Goal: Task Accomplishment & Management: Manage account settings

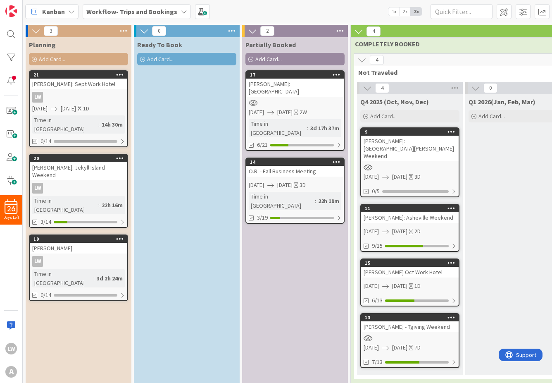
click at [76, 109] on span "[DATE]" at bounding box center [68, 108] width 15 height 9
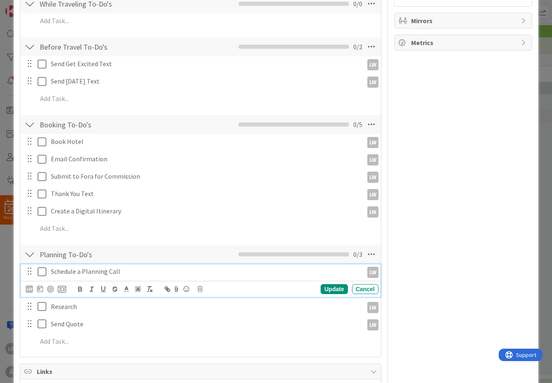
click at [42, 270] on icon at bounding box center [44, 272] width 12 height 10
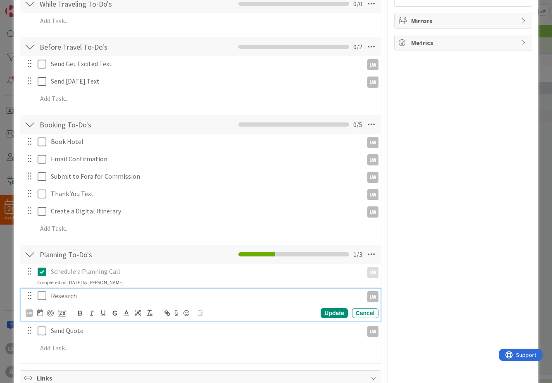
click at [42, 292] on icon at bounding box center [44, 296] width 12 height 10
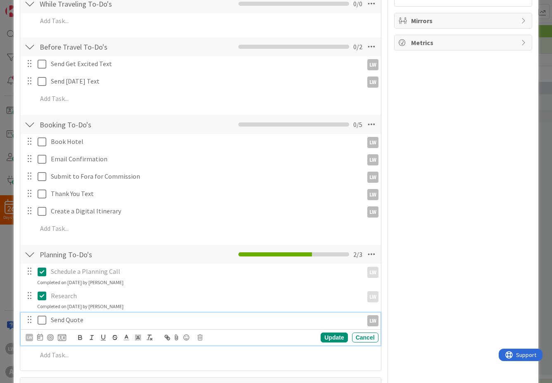
click at [45, 321] on icon at bounding box center [44, 320] width 12 height 10
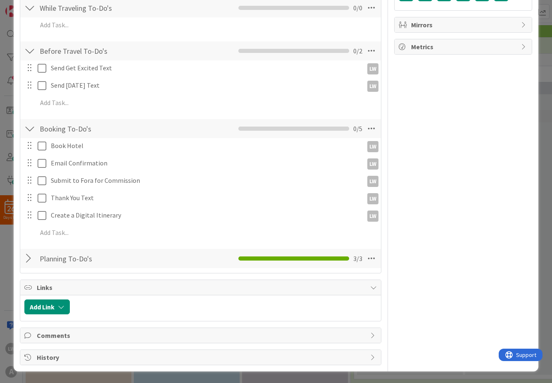
scroll to position [256, 0]
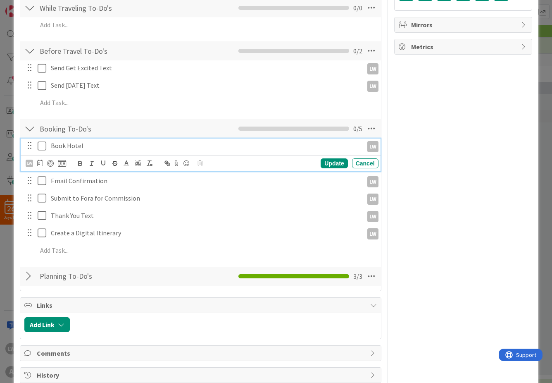
click at [44, 144] on icon at bounding box center [44, 146] width 12 height 10
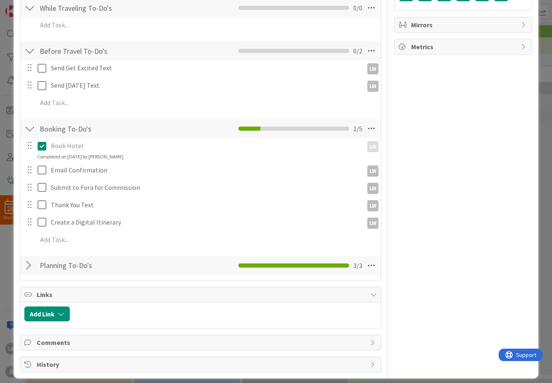
scroll to position [260, 0]
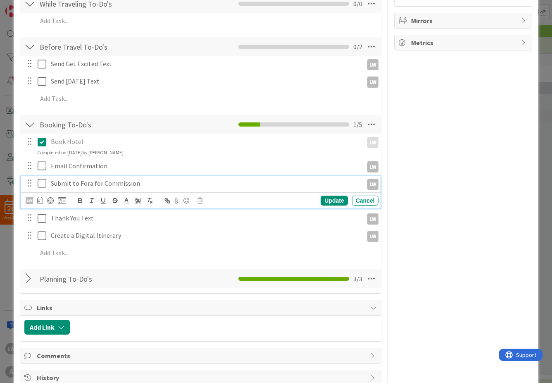
click at [42, 182] on icon at bounding box center [44, 183] width 12 height 10
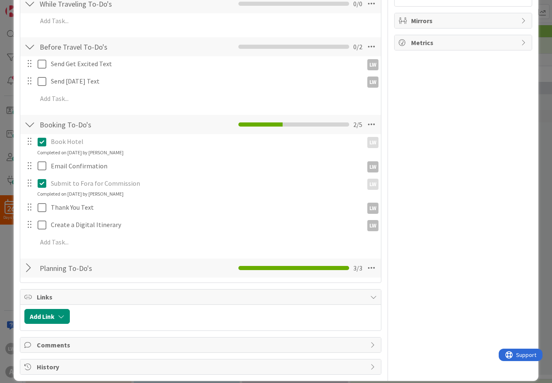
scroll to position [0, 0]
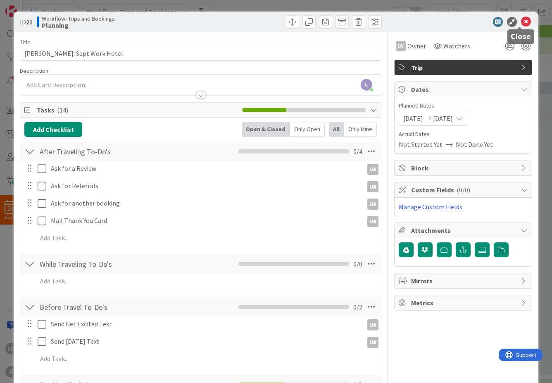
click at [522, 22] on icon at bounding box center [526, 22] width 10 height 10
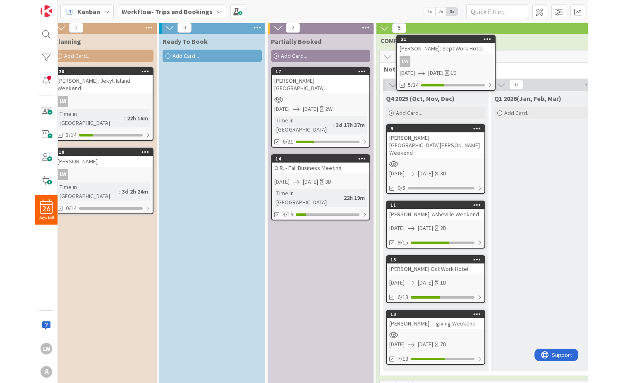
scroll to position [0, 10]
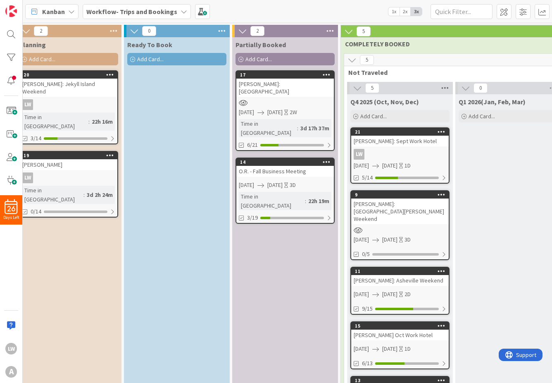
click at [445, 89] on icon at bounding box center [445, 88] width 11 height 12
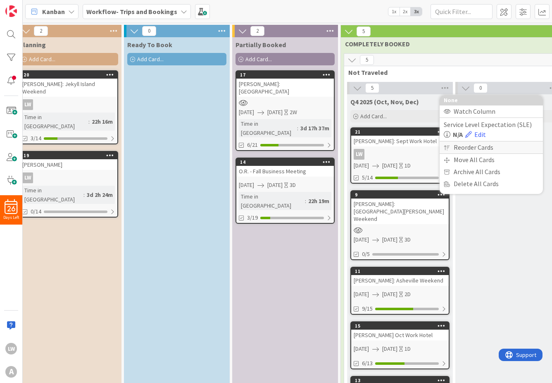
click at [451, 146] on div "Reorder Cards" at bounding box center [491, 147] width 103 height 12
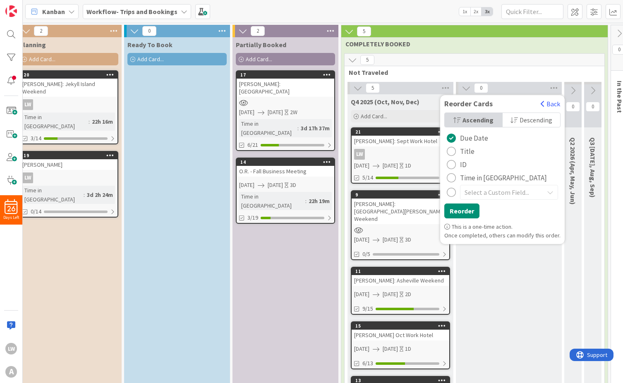
click at [515, 121] on div "Descending" at bounding box center [530, 120] width 57 height 14
click at [476, 123] on span "Ascending" at bounding box center [477, 120] width 29 height 12
click at [541, 104] on button "Back" at bounding box center [550, 103] width 20 height 9
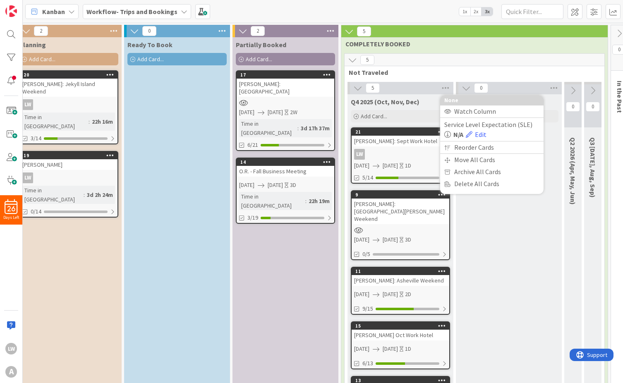
click at [416, 154] on div "LW" at bounding box center [400, 154] width 98 height 11
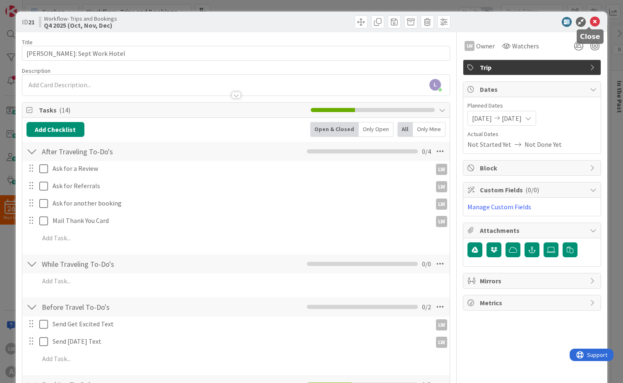
click at [552, 20] on icon at bounding box center [595, 22] width 10 height 10
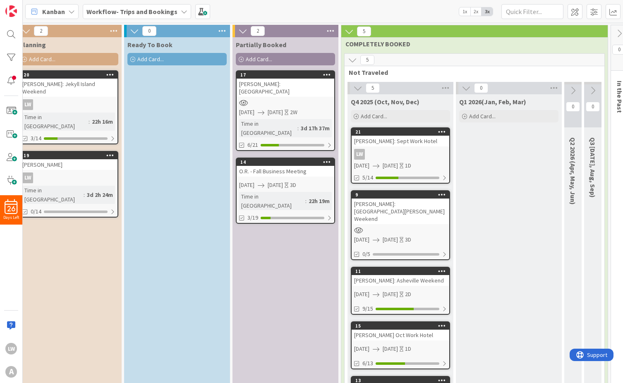
click at [358, 88] on icon at bounding box center [357, 88] width 9 height 9
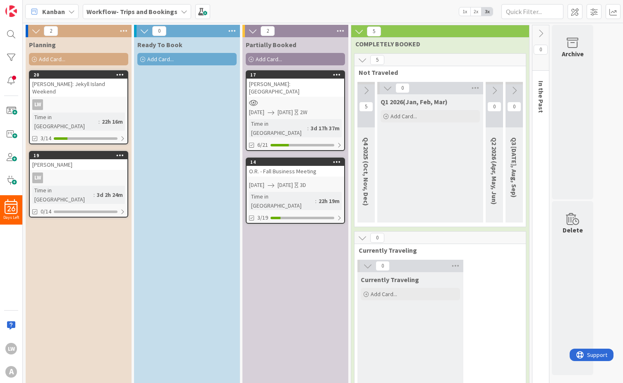
click at [368, 88] on icon at bounding box center [365, 90] width 9 height 9
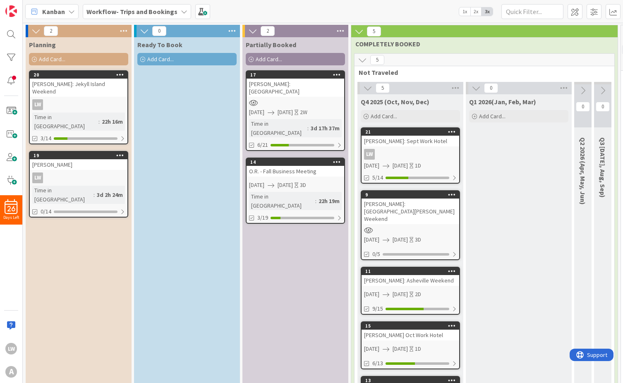
click at [90, 152] on div "19" at bounding box center [79, 155] width 98 height 7
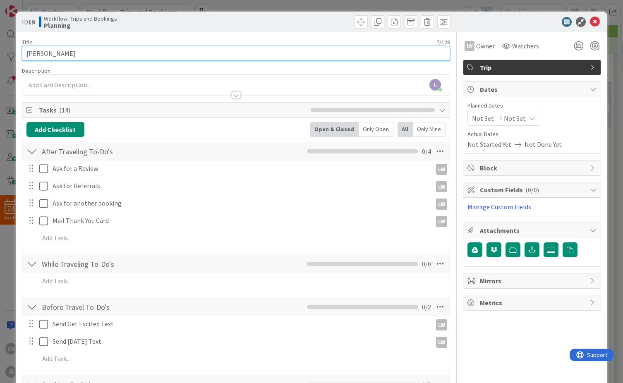
click at [88, 54] on input "[PERSON_NAME]" at bounding box center [236, 53] width 428 height 15
type input "[PERSON_NAME]: All-Inclusive Summer 2026"
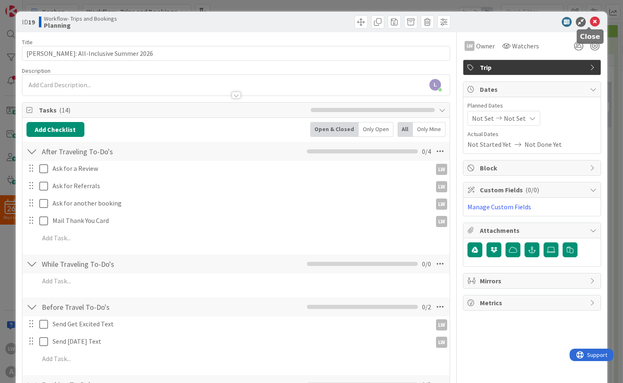
click at [552, 22] on icon at bounding box center [595, 22] width 10 height 10
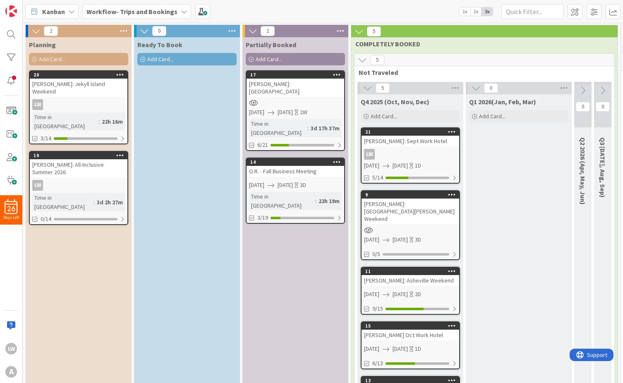
click at [69, 180] on div "LW" at bounding box center [79, 185] width 98 height 11
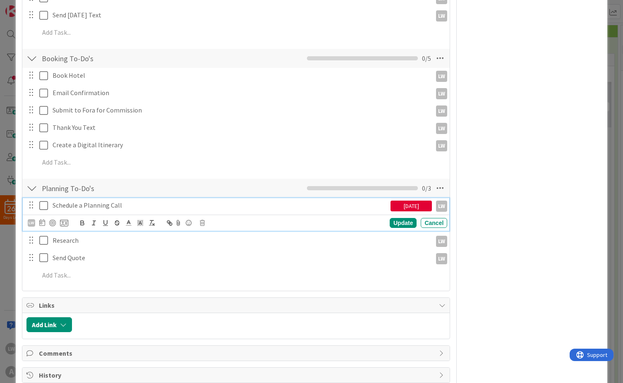
click at [43, 208] on icon at bounding box center [45, 206] width 12 height 10
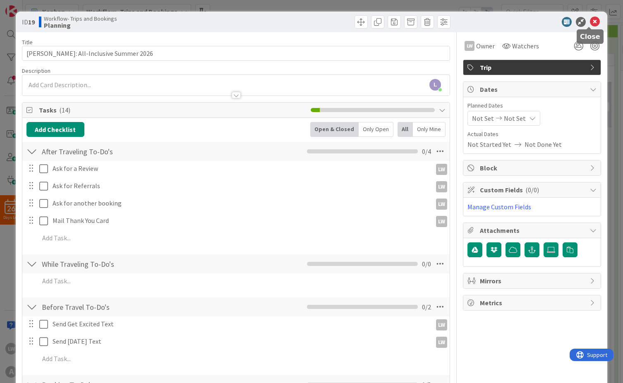
click at [552, 22] on icon at bounding box center [595, 22] width 10 height 10
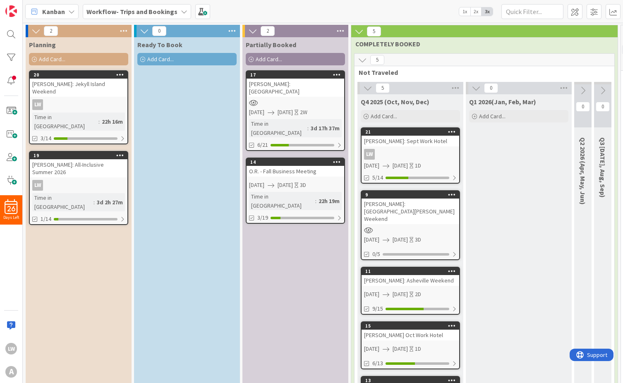
click at [119, 55] on div "Add Card..." at bounding box center [78, 59] width 99 height 12
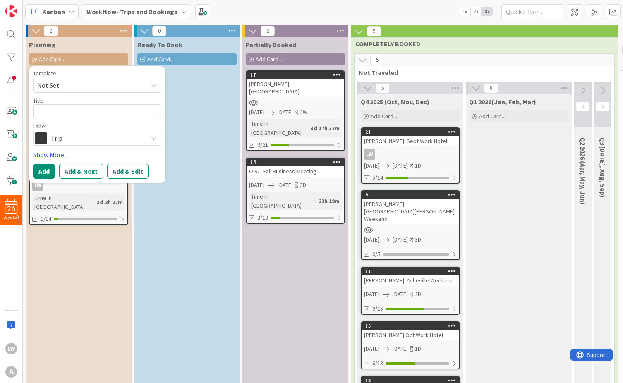
click at [124, 87] on span "Not Set" at bounding box center [88, 85] width 103 height 11
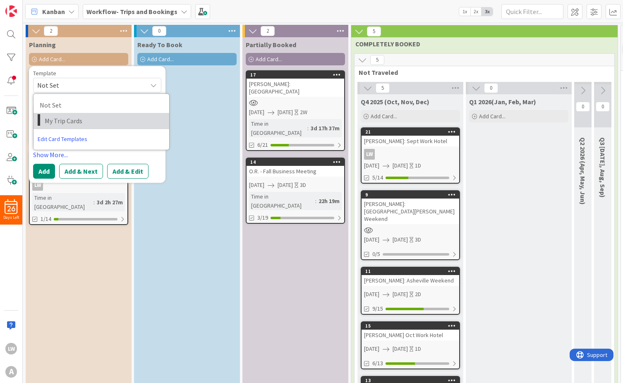
click at [119, 123] on span "My Trip Cards" at bounding box center [104, 120] width 118 height 11
type textarea "x"
type textarea "My Trip Cards"
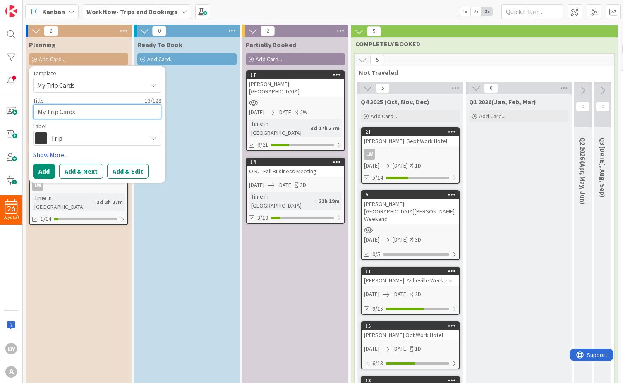
click at [99, 114] on textarea "My Trip Cards" at bounding box center [97, 111] width 128 height 15
drag, startPoint x: 95, startPoint y: 112, endPoint x: 1, endPoint y: 101, distance: 94.5
click at [1, 101] on div "26 Days Left LW A Kanban Workflow- Trips and Bookings 1x 2x 3x 2 Planning Add C…" at bounding box center [311, 191] width 623 height 383
type textarea "x"
type textarea "H"
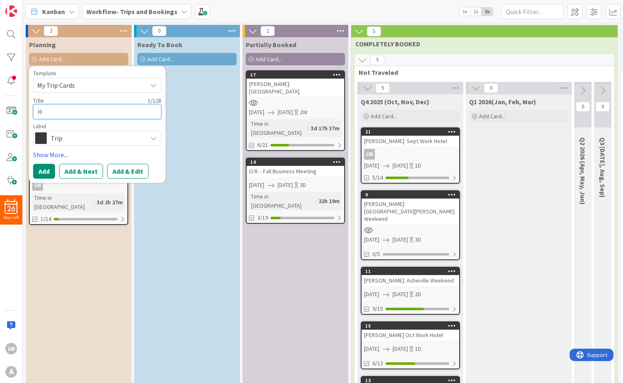
type textarea "x"
type textarea "HU"
type textarea "x"
type textarea "HUN"
type textarea "x"
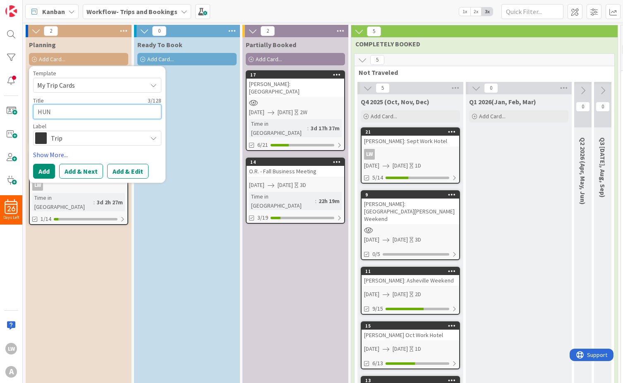
type textarea "HUND"
type textarea "x"
type textarea "[PERSON_NAME]"
type textarea "x"
type textarea "HUNDLE"
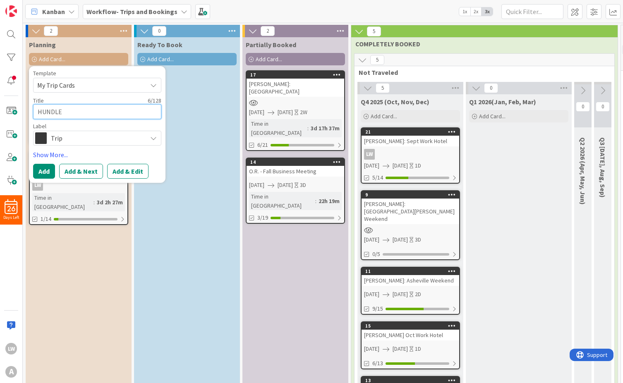
type textarea "x"
type textarea "[PERSON_NAME]"
type textarea "x"
type textarea "[PERSON_NAME]:"
type textarea "x"
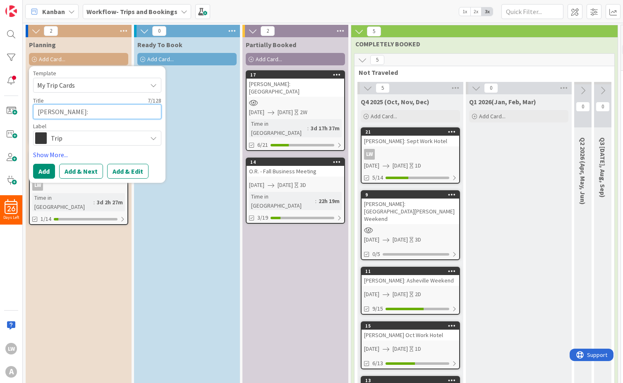
type textarea "[PERSON_NAME]:"
type textarea "x"
type textarea "[PERSON_NAME]: F"
type textarea "x"
type textarea "[PERSON_NAME]: Fe"
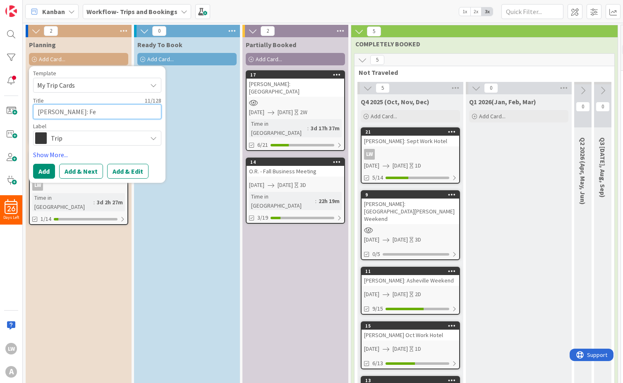
type textarea "x"
type textarea "[PERSON_NAME]: Feb"
type textarea "x"
type textarea "[PERSON_NAME]: Feb."
type textarea "x"
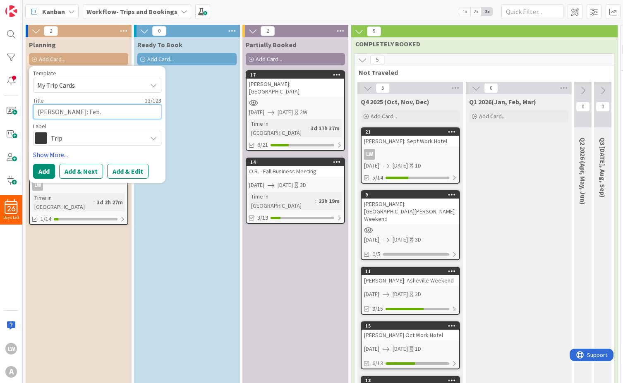
type textarea "[PERSON_NAME]: Feb."
type textarea "x"
type textarea "[PERSON_NAME]: Feb. B"
type textarea "x"
type textarea "[PERSON_NAME]: Feb. Br"
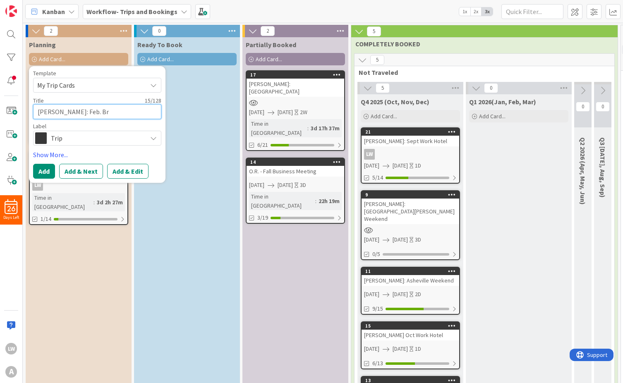
type textarea "x"
type textarea "[PERSON_NAME]: Feb. [GEOGRAPHIC_DATA]"
type textarea "x"
type textarea "[PERSON_NAME]: Feb. Break"
type textarea "x"
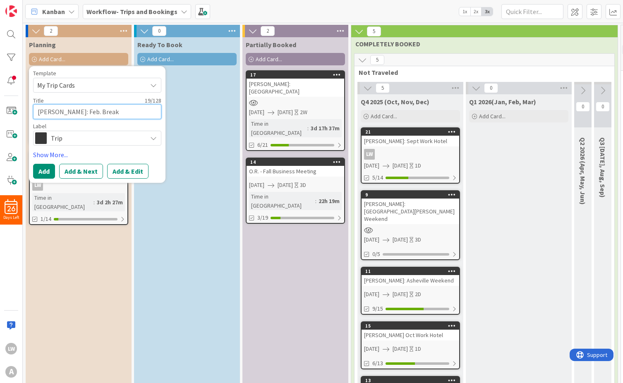
type textarea "[PERSON_NAME]: Feb. Break"
type textarea "x"
type textarea "[PERSON_NAME]: Feb. Break T"
type textarea "x"
type textarea "[PERSON_NAME]: Feb. Break Tr"
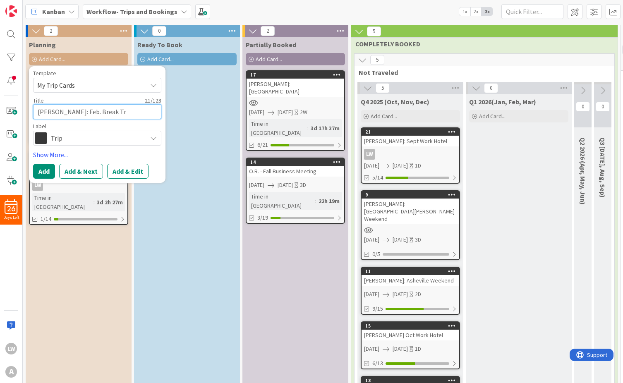
type textarea "x"
type textarea "[PERSON_NAME]: Feb. Break Tri"
type textarea "x"
type textarea "[PERSON_NAME]: Feb. Break Trip"
click at [114, 165] on button "Add & Edit" at bounding box center [127, 171] width 41 height 15
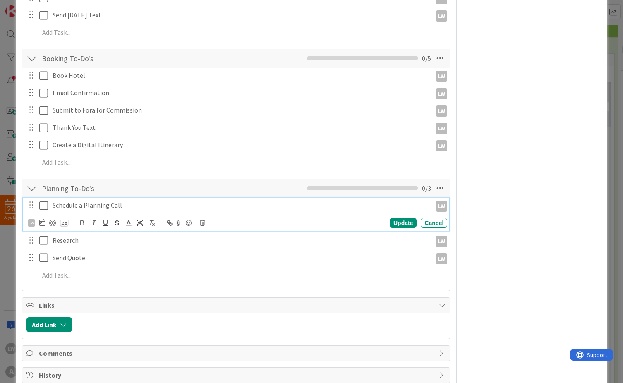
click at [45, 206] on icon at bounding box center [45, 206] width 12 height 10
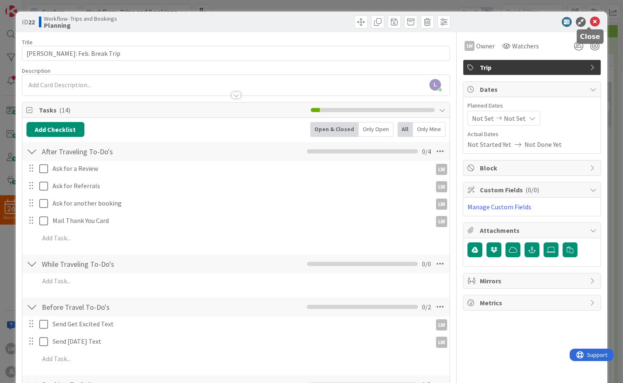
click at [552, 23] on icon at bounding box center [595, 22] width 10 height 10
